Goal: Find specific page/section: Find specific page/section

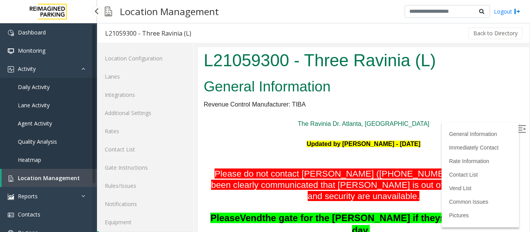
scroll to position [23, 0]
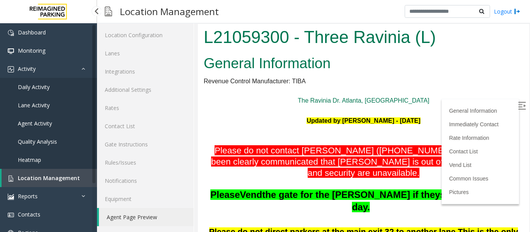
click at [43, 120] on link "Agent Activity" at bounding box center [48, 123] width 97 height 18
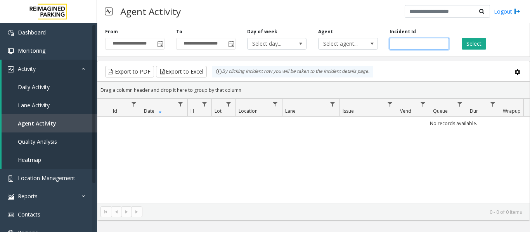
click at [407, 42] on input "number" at bounding box center [419, 44] width 59 height 12
paste input "*******"
type input "*******"
click at [478, 45] on button "Select" at bounding box center [474, 44] width 24 height 12
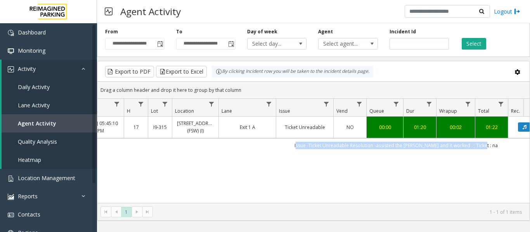
scroll to position [0, 64]
drag, startPoint x: 370, startPoint y: 145, endPoint x: 515, endPoint y: 149, distance: 145.6
click at [515, 149] on td "Issue -Ticket Unreadable Resolution -assisted the parker and it worked . ; Tick…" at bounding box center [395, 146] width 700 height 14
click at [59, 122] on link "Agent Activity" at bounding box center [49, 123] width 95 height 18
click at [35, 178] on span "Location Management" at bounding box center [46, 178] width 57 height 7
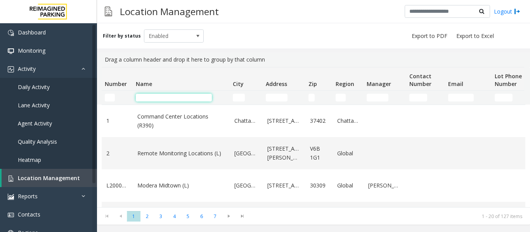
click at [176, 96] on input "Name Filter" at bounding box center [174, 98] width 76 height 8
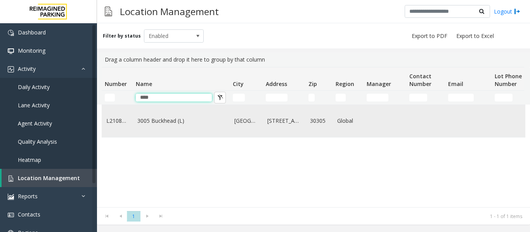
type input "****"
click at [172, 119] on td "3005 Buckhead (L)" at bounding box center [181, 121] width 97 height 32
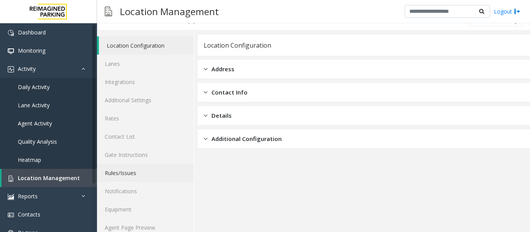
scroll to position [23, 0]
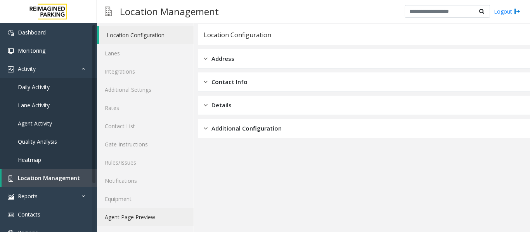
click at [144, 217] on link "Agent Page Preview" at bounding box center [145, 217] width 97 height 18
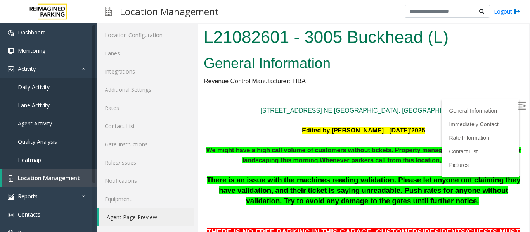
click at [518, 104] on img at bounding box center [522, 106] width 8 height 8
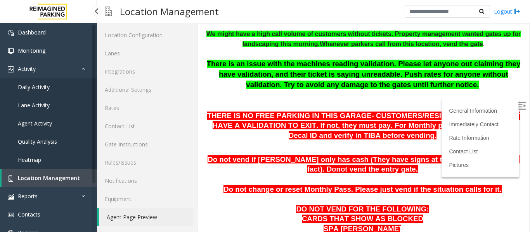
click at [37, 118] on link "Agent Activity" at bounding box center [48, 123] width 97 height 18
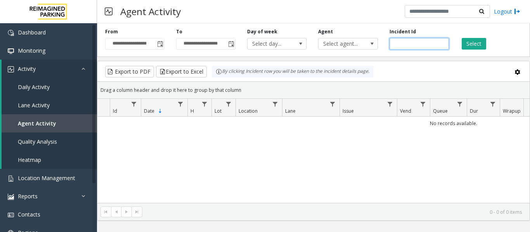
click at [418, 45] on input "number" at bounding box center [419, 44] width 59 height 12
paste input "*******"
click at [462, 45] on button "Select" at bounding box center [474, 44] width 24 height 12
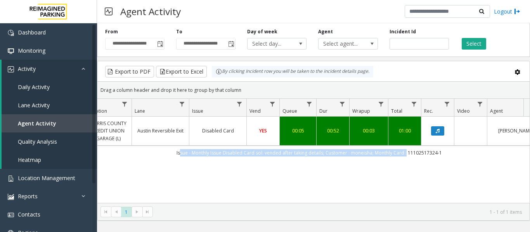
scroll to position [0, 154]
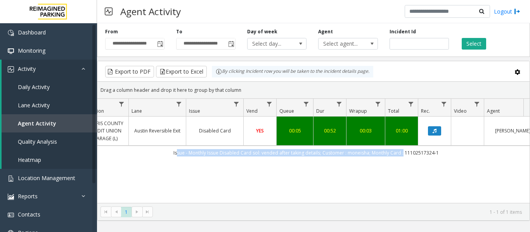
drag, startPoint x: 330, startPoint y: 155, endPoint x: 446, endPoint y: 153, distance: 115.7
click at [446, 153] on td "Issue - Monthly Issue Disabled Card sol: vended after taking details; Customer …" at bounding box center [306, 153] width 700 height 14
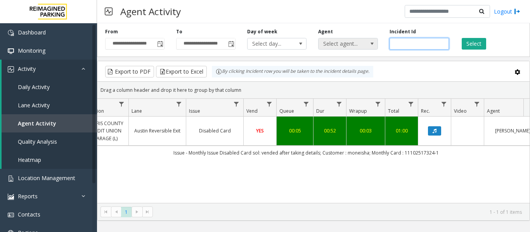
drag, startPoint x: 423, startPoint y: 43, endPoint x: 322, endPoint y: 44, distance: 100.5
click at [322, 44] on div "**********" at bounding box center [313, 38] width 433 height 37
paste input "number"
type input "*******"
click at [465, 40] on button "Select" at bounding box center [474, 44] width 24 height 12
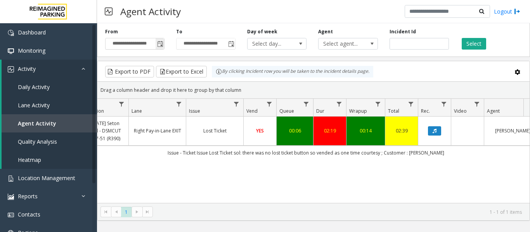
click at [159, 45] on span "Toggle popup" at bounding box center [160, 44] width 6 height 6
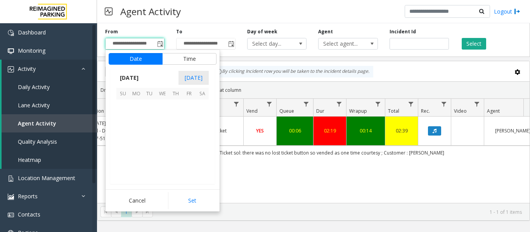
scroll to position [139386, 0]
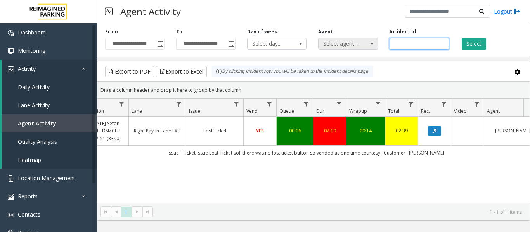
drag, startPoint x: 415, startPoint y: 42, endPoint x: 363, endPoint y: 40, distance: 51.7
click at [363, 40] on div "**********" at bounding box center [313, 38] width 433 height 37
click at [159, 43] on span "Toggle popup" at bounding box center [160, 44] width 6 height 6
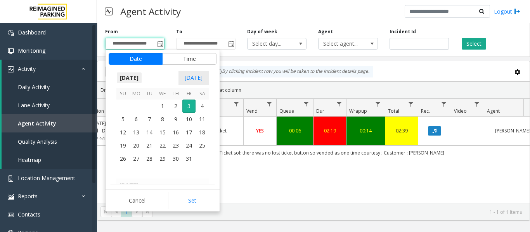
click at [132, 78] on span "October 2025" at bounding box center [129, 78] width 26 height 12
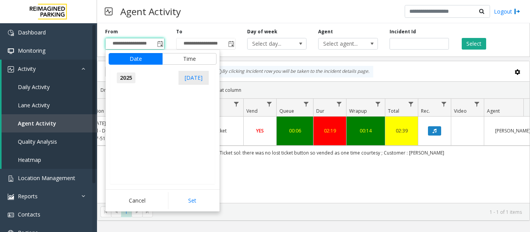
scroll to position [8285, 0]
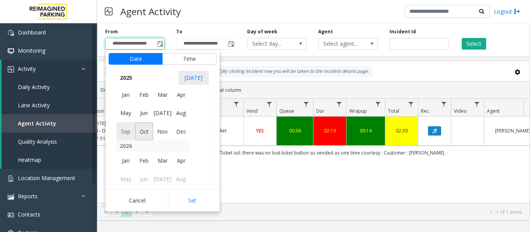
click at [128, 134] on span "Sep" at bounding box center [125, 131] width 19 height 19
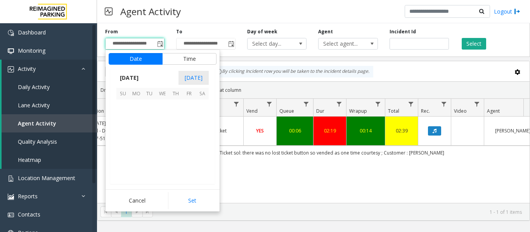
scroll to position [139293, 0]
click at [140, 160] on span "29" at bounding box center [136, 159] width 13 height 13
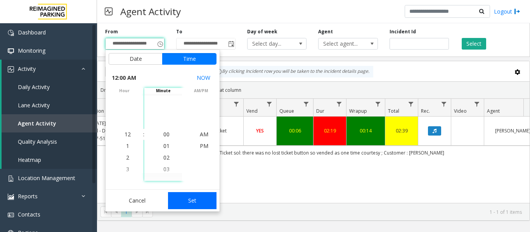
click at [196, 202] on button "Set" at bounding box center [192, 201] width 49 height 17
type input "**********"
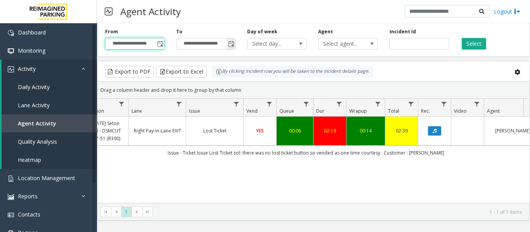
click at [233, 43] on span "Toggle popup" at bounding box center [231, 44] width 6 height 6
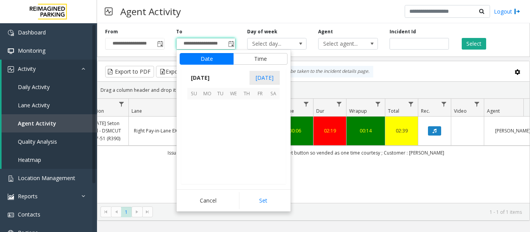
scroll to position [12, 0]
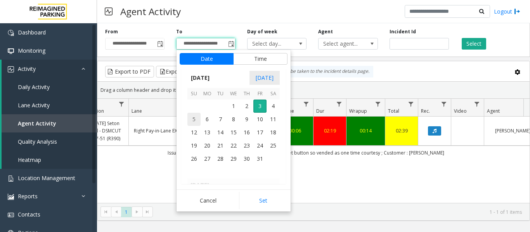
click at [197, 119] on span "5" at bounding box center [193, 119] width 13 height 13
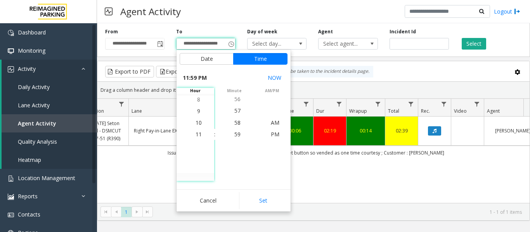
click at [280, 217] on kendo-pager "* 1 1 - 1 of 1 items" at bounding box center [313, 211] width 432 height 17
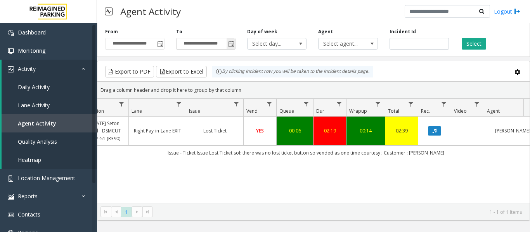
click at [233, 47] on span "Toggle popup" at bounding box center [231, 44] width 6 height 6
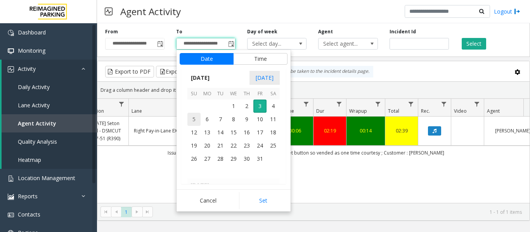
click at [198, 120] on span "5" at bounding box center [193, 119] width 13 height 13
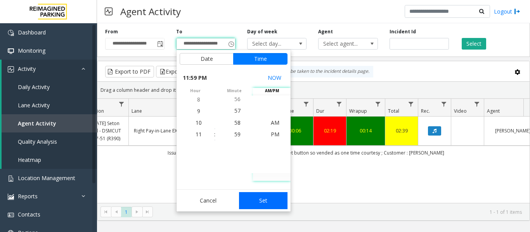
click at [264, 203] on button "Set" at bounding box center [263, 201] width 49 height 17
type input "**********"
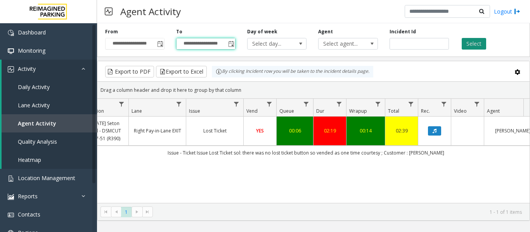
click at [476, 44] on button "Select" at bounding box center [474, 44] width 24 height 12
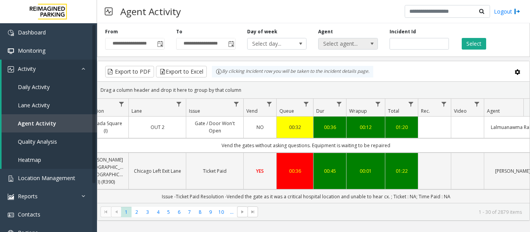
click at [357, 39] on span "Select agent..." at bounding box center [342, 43] width 47 height 11
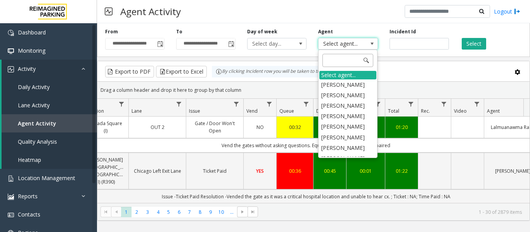
click at [350, 58] on input at bounding box center [348, 60] width 51 height 13
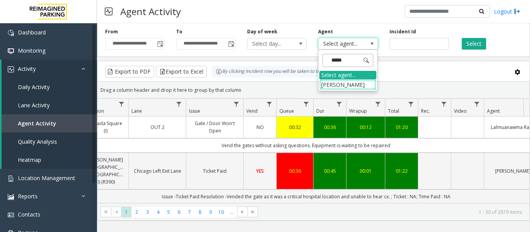
type input "******"
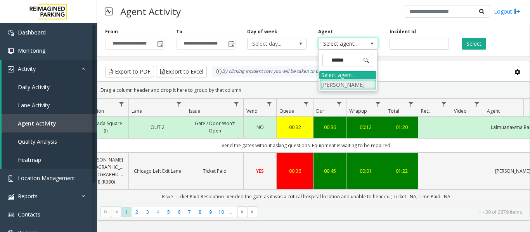
click at [339, 80] on li "Dinesh Prasad" at bounding box center [347, 85] width 57 height 10
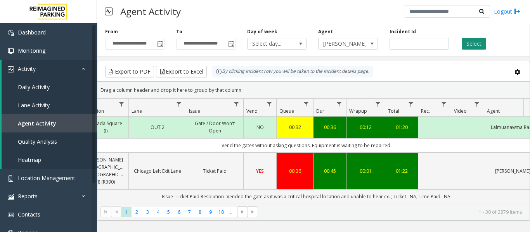
click at [468, 42] on button "Select" at bounding box center [474, 44] width 24 height 12
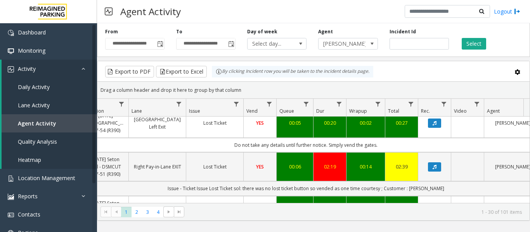
scroll to position [116, 154]
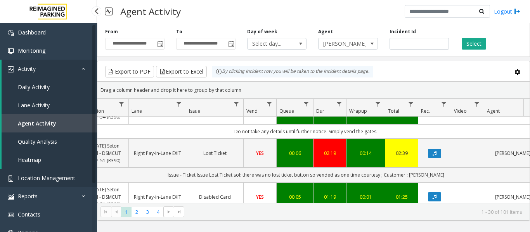
click at [57, 173] on link "Location Management" at bounding box center [48, 178] width 97 height 18
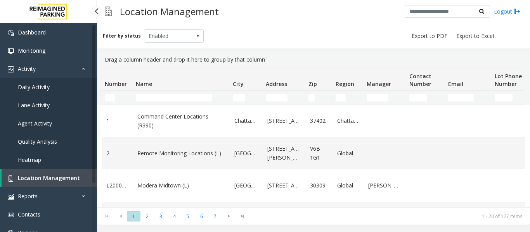
click at [55, 121] on link "Agent Activity" at bounding box center [48, 123] width 97 height 18
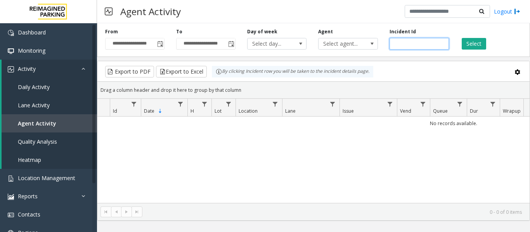
click at [422, 47] on input "number" at bounding box center [419, 44] width 59 height 12
paste input "*******"
type input "*******"
click at [465, 45] on button "Select" at bounding box center [474, 44] width 24 height 12
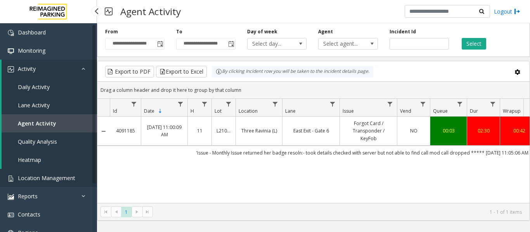
click at [51, 181] on span "Location Management" at bounding box center [46, 178] width 57 height 7
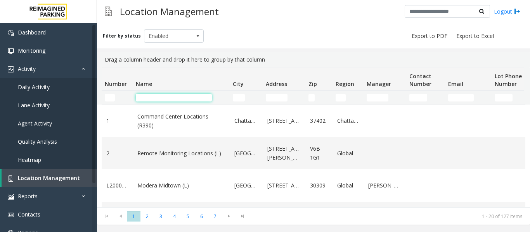
click at [152, 99] on input "Name Filter" at bounding box center [174, 98] width 76 height 8
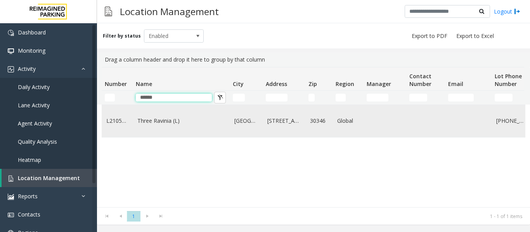
type input "*****"
click at [149, 118] on link "Three Ravinia (L)" at bounding box center [181, 121] width 88 height 9
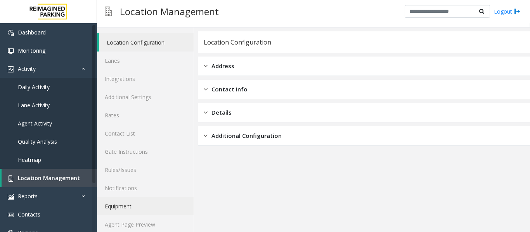
scroll to position [23, 0]
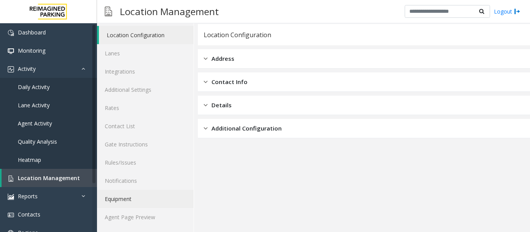
click at [157, 208] on link "Equipment" at bounding box center [145, 199] width 97 height 18
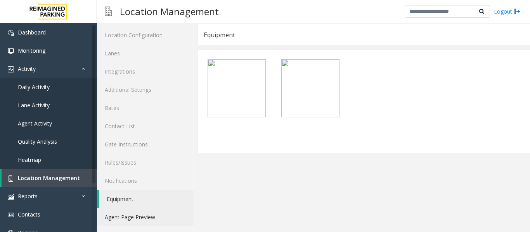
click at [157, 212] on link "Agent Page Preview" at bounding box center [145, 217] width 97 height 18
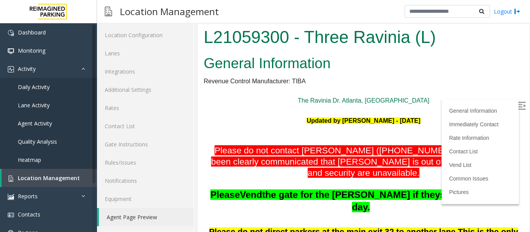
click at [517, 105] on body "L21059300 - Three Ravinia (L) General Information Revenue Control Manufacturer:…" at bounding box center [363, 128] width 331 height 208
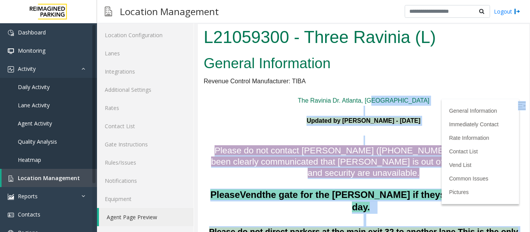
click at [517, 106] on label at bounding box center [523, 107] width 12 height 12
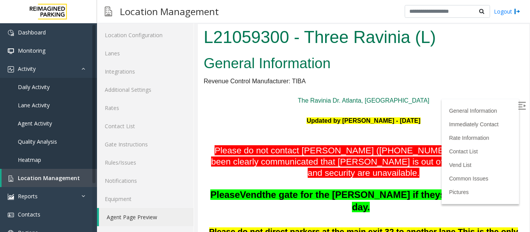
scroll to position [39, 0]
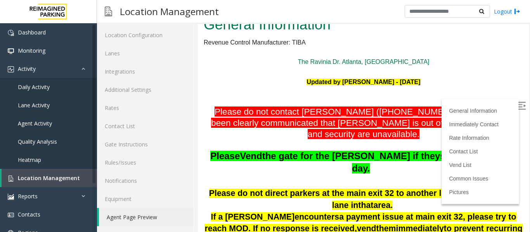
drag, startPoint x: 501, startPoint y: 158, endPoint x: 199, endPoint y: 155, distance: 302.0
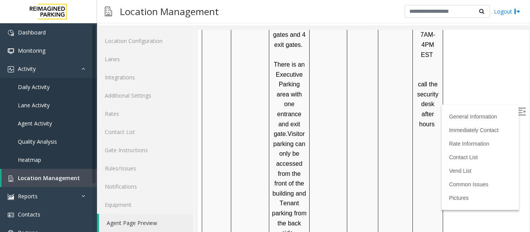
scroll to position [0, 0]
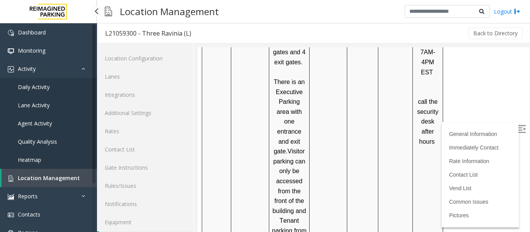
click at [73, 125] on link "Agent Activity" at bounding box center [48, 123] width 97 height 18
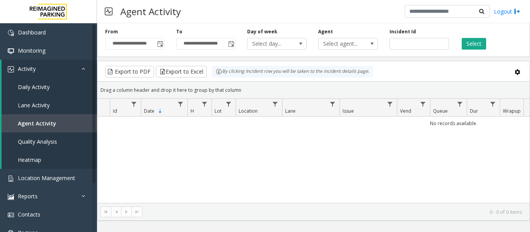
click at [355, 48] on span "Select agent..." at bounding box center [342, 43] width 47 height 11
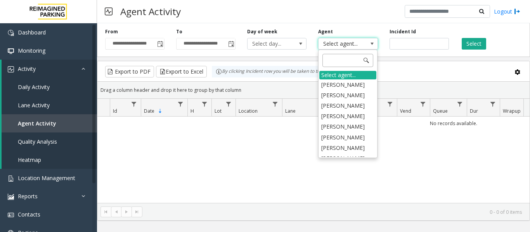
click at [350, 64] on input at bounding box center [348, 60] width 51 height 13
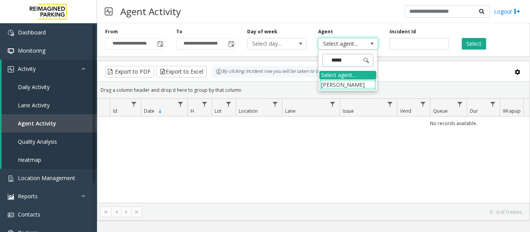
type input "******"
click at [352, 83] on li "Dinesh Prasad" at bounding box center [347, 85] width 57 height 10
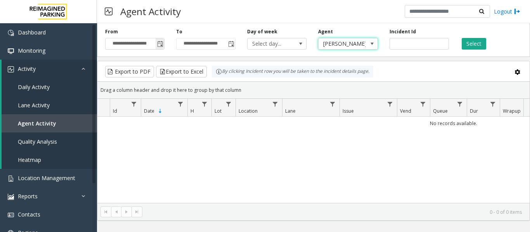
click at [163, 42] on span "Toggle popup" at bounding box center [160, 44] width 6 height 6
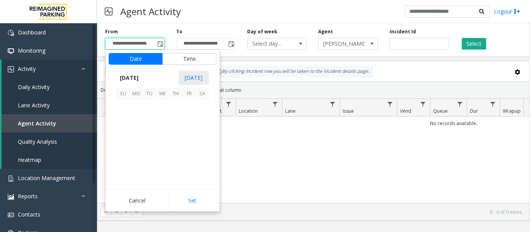
scroll to position [139386, 0]
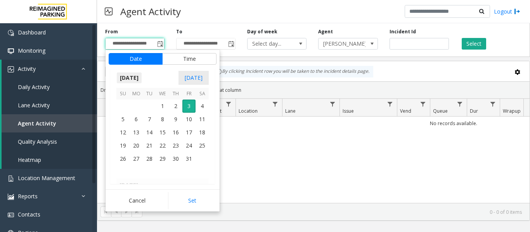
click at [130, 78] on span "October 2025" at bounding box center [129, 78] width 26 height 12
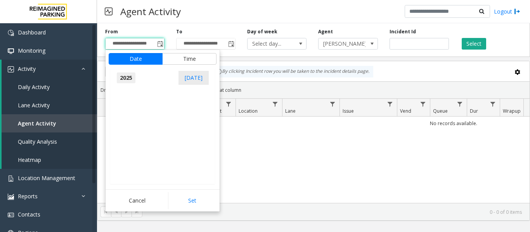
scroll to position [8285, 0]
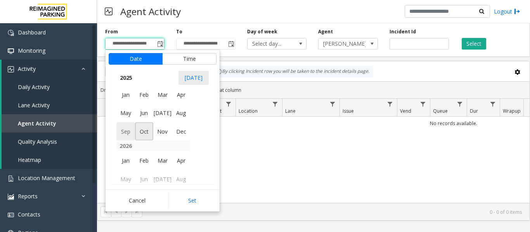
click at [128, 134] on span "Sep" at bounding box center [125, 131] width 19 height 19
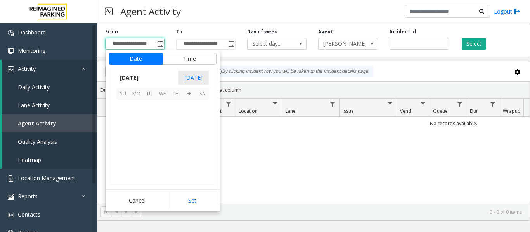
scroll to position [139293, 0]
drag, startPoint x: 137, startPoint y: 160, endPoint x: 144, endPoint y: 159, distance: 6.2
click at [138, 159] on span "29" at bounding box center [136, 159] width 13 height 13
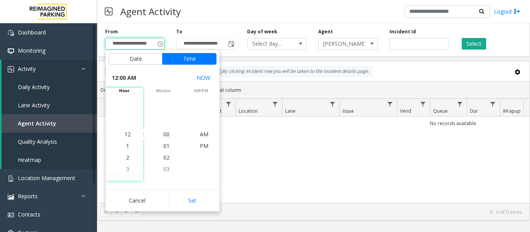
click at [194, 203] on button "Set" at bounding box center [192, 201] width 49 height 17
type input "**********"
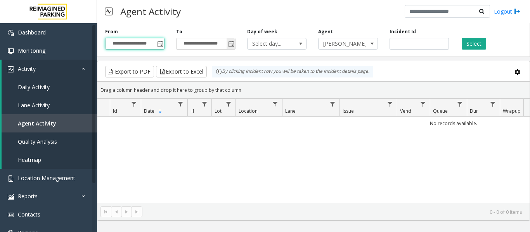
click at [232, 44] on span "Toggle popup" at bounding box center [231, 44] width 6 height 6
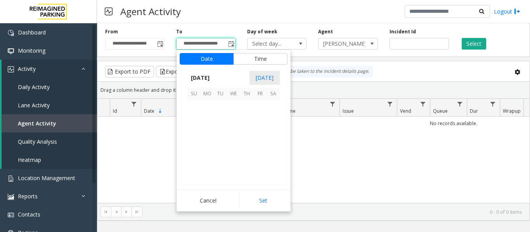
scroll to position [12, 0]
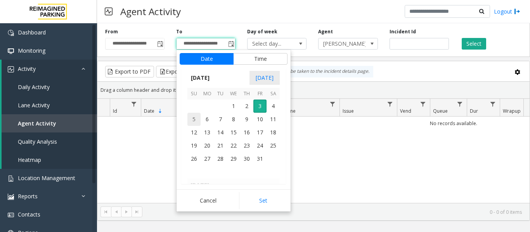
click at [191, 118] on span "5" at bounding box center [193, 119] width 13 height 13
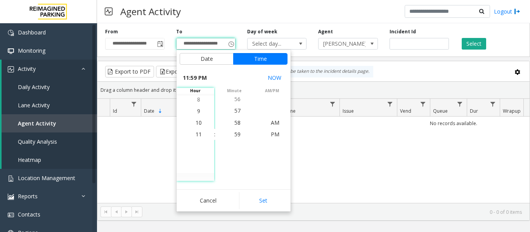
click at [274, 216] on kendo-pager "0 - 0 of 0 items" at bounding box center [313, 211] width 432 height 17
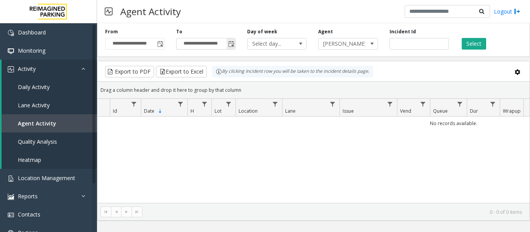
click at [229, 42] on span "Toggle popup" at bounding box center [231, 44] width 6 height 6
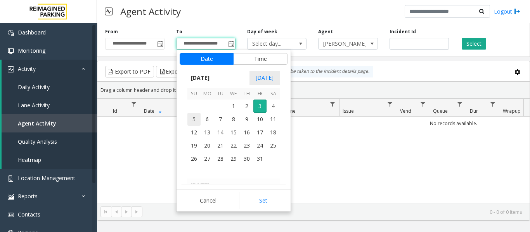
click at [196, 120] on span "5" at bounding box center [193, 119] width 13 height 13
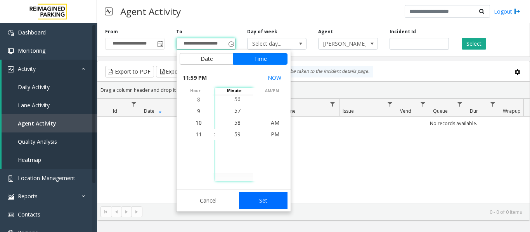
click at [257, 194] on button "Set" at bounding box center [263, 201] width 49 height 17
type input "**********"
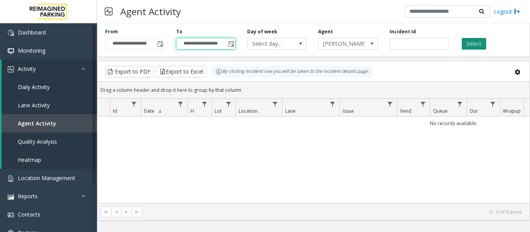
click at [475, 45] on button "Select" at bounding box center [474, 44] width 24 height 12
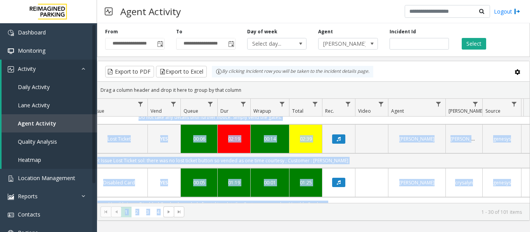
scroll to position [150, 250]
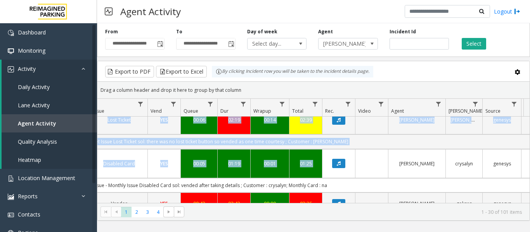
drag, startPoint x: 363, startPoint y: 197, endPoint x: 371, endPoint y: 142, distance: 54.9
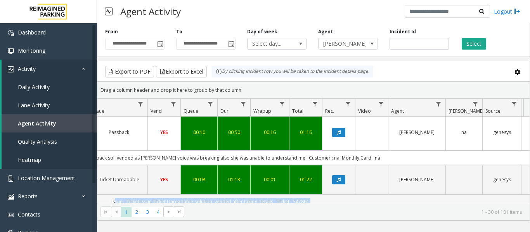
scroll to position [0, 250]
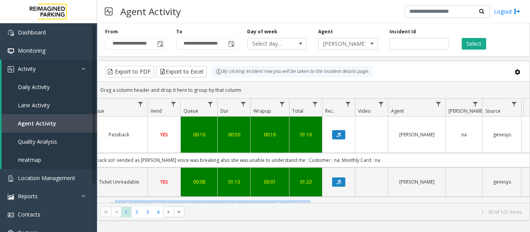
click at [375, 197] on td "Issue - Ticket Issue Ticket Unreadable solution: vended after taking details ; …" at bounding box center [210, 204] width 700 height 14
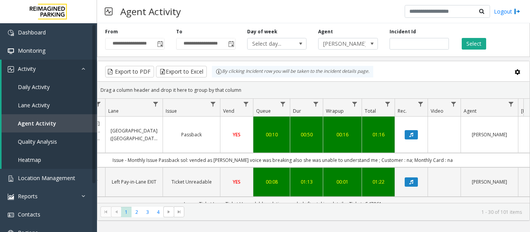
scroll to position [0, 176]
drag, startPoint x: 305, startPoint y: 197, endPoint x: 150, endPoint y: 191, distance: 155.4
click at [150, 197] on td "Issue - Ticket Issue Ticket Unreadable solution: vended after taking details ; …" at bounding box center [284, 204] width 700 height 14
click at [415, 201] on td "Issue - Ticket Issue Ticket Unreadable solution: vended after taking details ; …" at bounding box center [284, 204] width 700 height 14
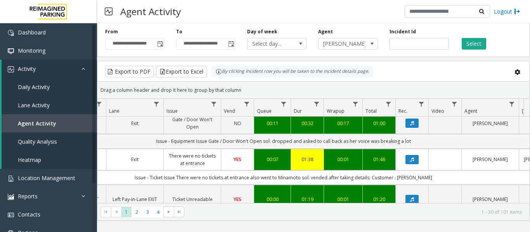
drag, startPoint x: 426, startPoint y: 154, endPoint x: 463, endPoint y: 152, distance: 36.9
click at [463, 171] on td "Issue - Ticket Issue There were no tickets at entrance also went to Minamoto so…" at bounding box center [284, 178] width 700 height 14
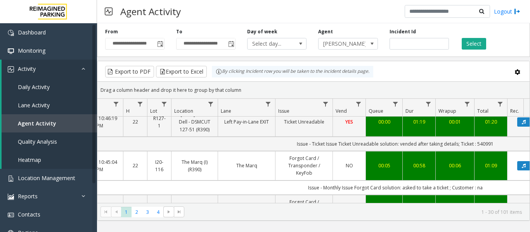
scroll to position [0, 86]
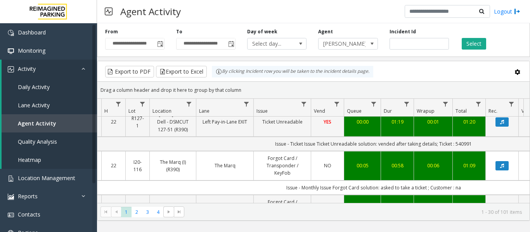
drag, startPoint x: 371, startPoint y: 163, endPoint x: 501, endPoint y: 161, distance: 130.4
click at [501, 181] on td "Issue - Monthly Issue Forgot Card solution: asked to take a ticket ; Customer :…" at bounding box center [374, 188] width 700 height 14
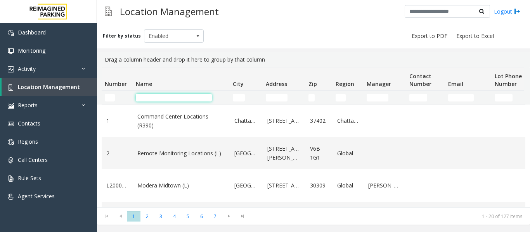
click at [179, 96] on input "Name Filter" at bounding box center [174, 98] width 76 height 8
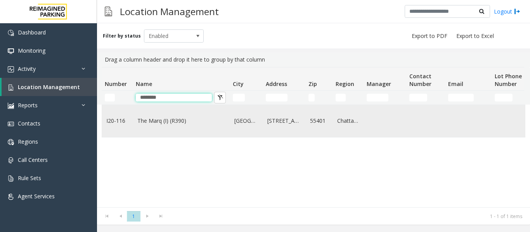
type input "********"
click at [179, 106] on td "The Marq (I) (R390)" at bounding box center [181, 121] width 97 height 32
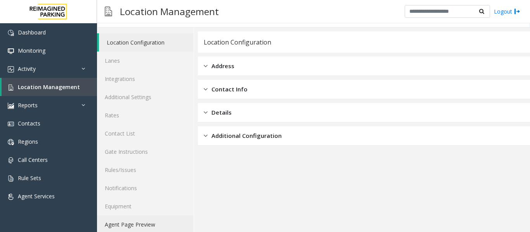
scroll to position [23, 0]
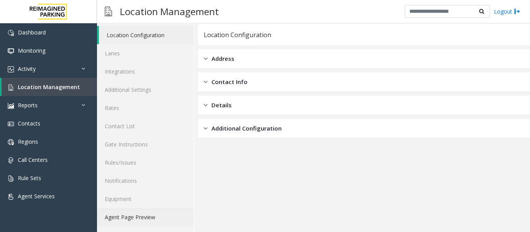
click at [138, 222] on link "Agent Page Preview" at bounding box center [145, 217] width 97 height 18
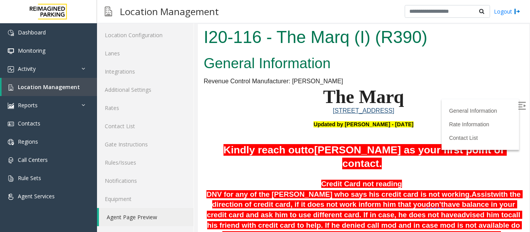
scroll to position [182, 0]
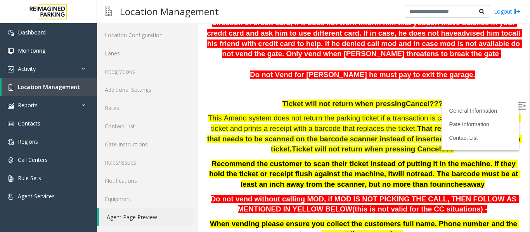
click at [518, 108] on img at bounding box center [522, 106] width 8 height 8
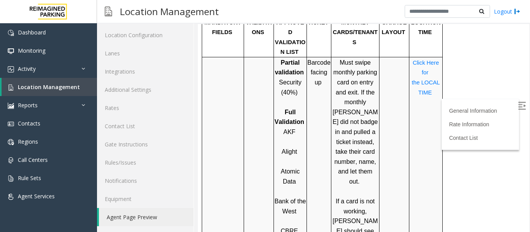
scroll to position [671, 0]
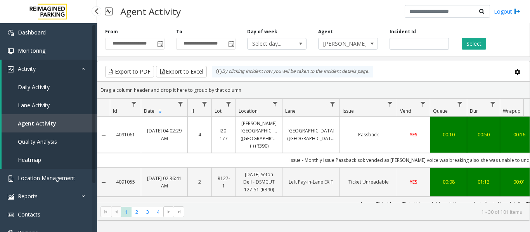
scroll to position [854, 86]
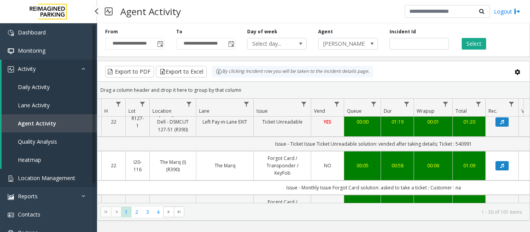
click at [48, 174] on link "Location Management" at bounding box center [48, 178] width 97 height 18
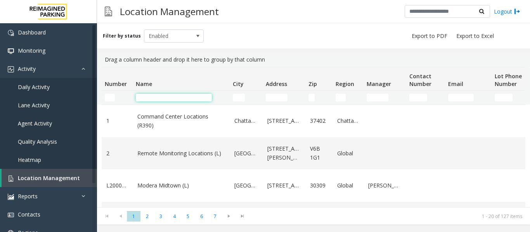
click at [151, 97] on input "Name Filter" at bounding box center [174, 98] width 76 height 8
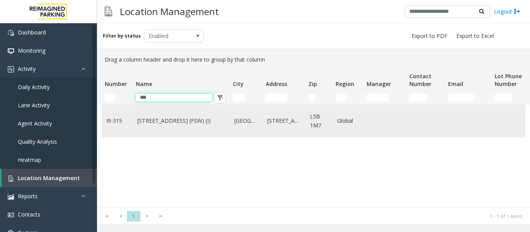
type input "***"
click at [160, 124] on link "[STREET_ADDRESS] (FSW) (I)" at bounding box center [181, 121] width 88 height 9
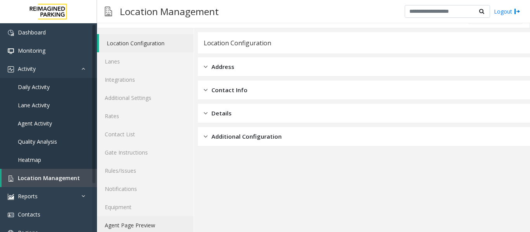
scroll to position [23, 0]
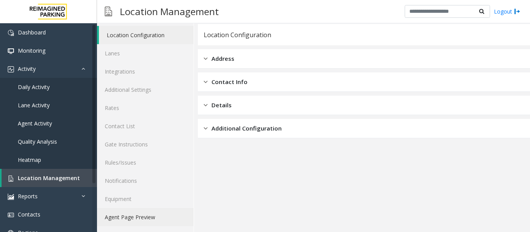
click at [145, 217] on link "Agent Page Preview" at bounding box center [145, 217] width 97 height 18
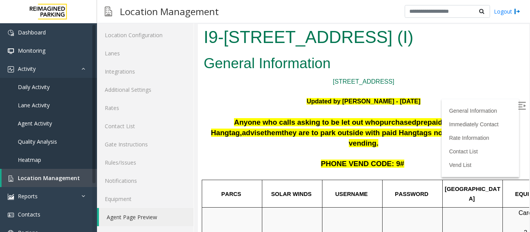
click at [518, 105] on img at bounding box center [522, 106] width 8 height 8
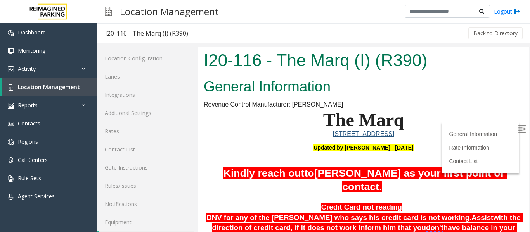
click at [507, 12] on link "Logout" at bounding box center [507, 11] width 26 height 8
